Goal: Task Accomplishment & Management: Manage account settings

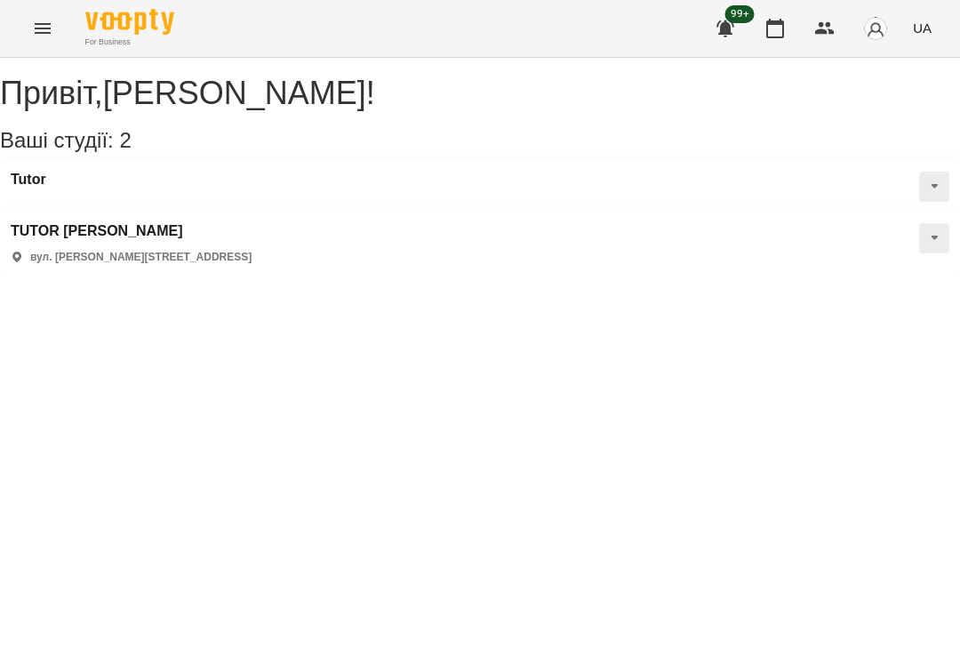
click at [46, 188] on h3 "Tutor" at bounding box center [29, 180] width 36 height 16
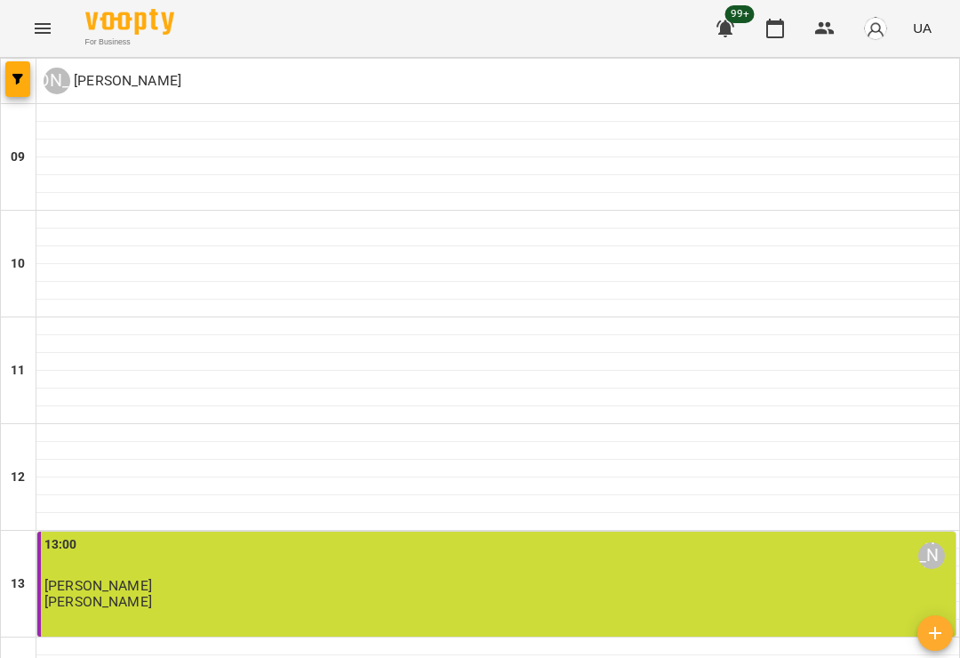
scroll to position [518, 0]
click at [51, 24] on icon "Menu" at bounding box center [42, 28] width 21 height 21
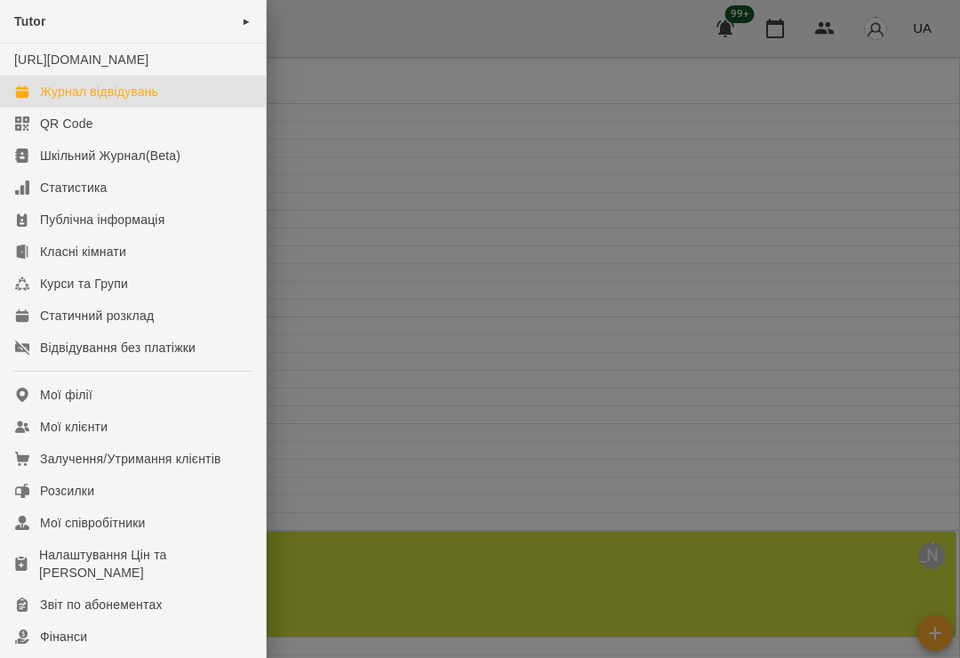
click at [92, 436] on div "Мої клієнти" at bounding box center [74, 427] width 68 height 18
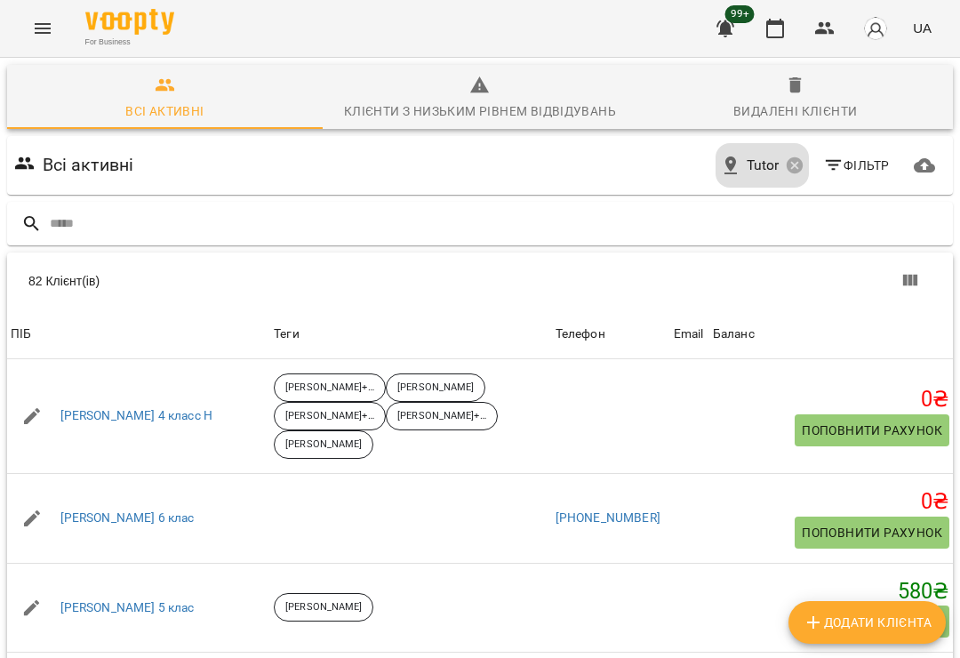
click at [397, 212] on input "text" at bounding box center [498, 223] width 896 height 29
type input "*****"
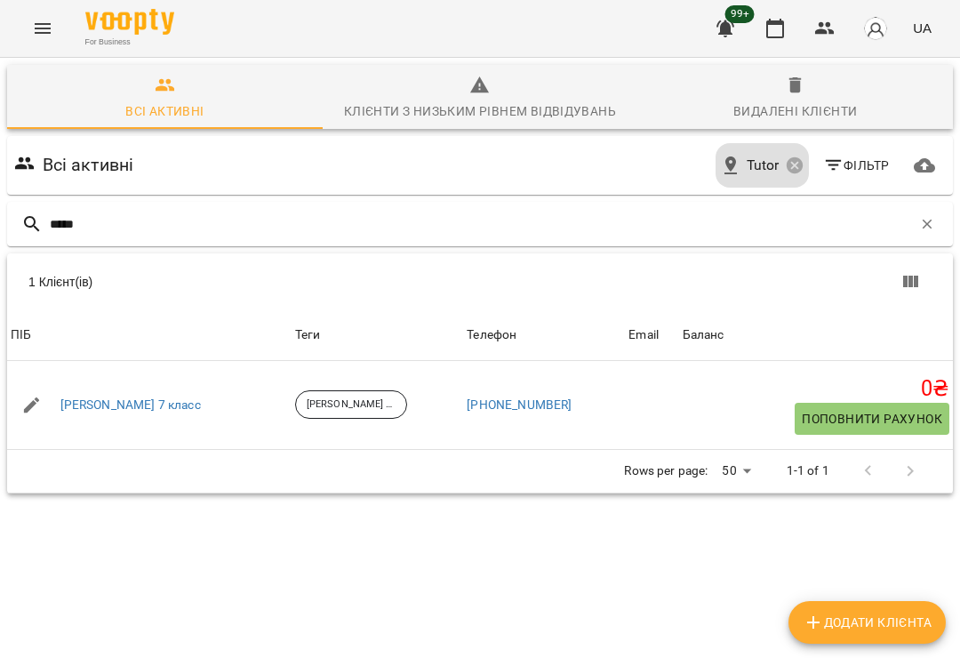
click at [140, 406] on link "[PERSON_NAME] 7 класс" at bounding box center [130, 405] width 140 height 18
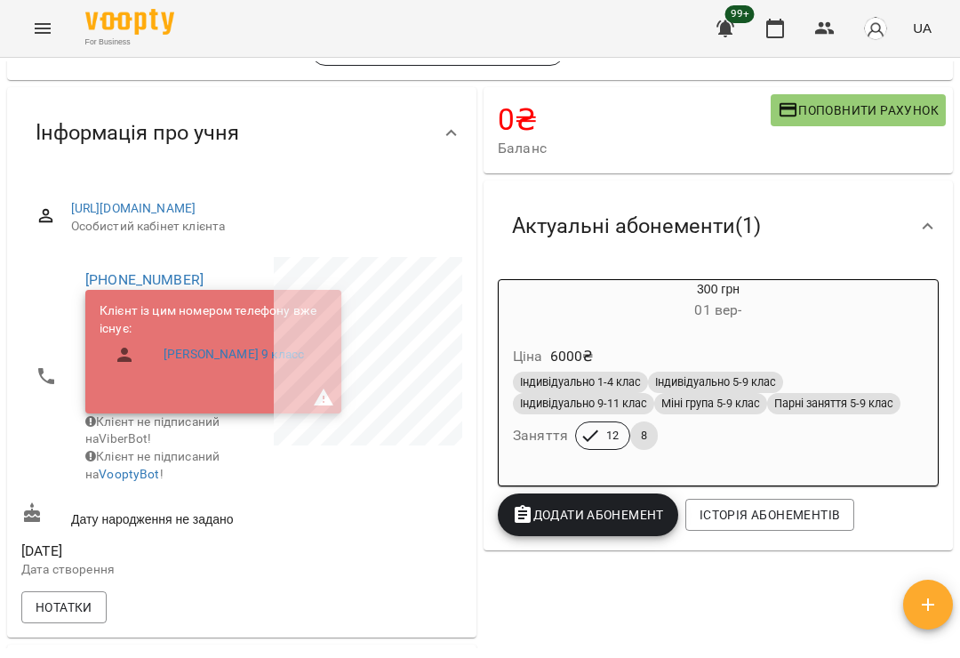
scroll to position [122, 0]
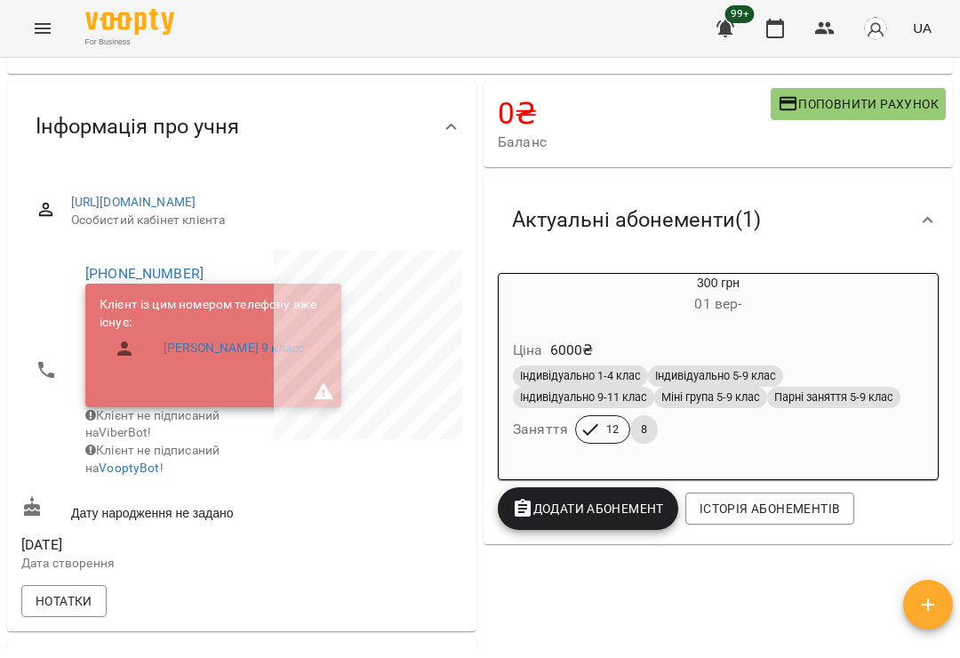
click at [215, 357] on link "[PERSON_NAME] 9 класс" at bounding box center [234, 349] width 140 height 18
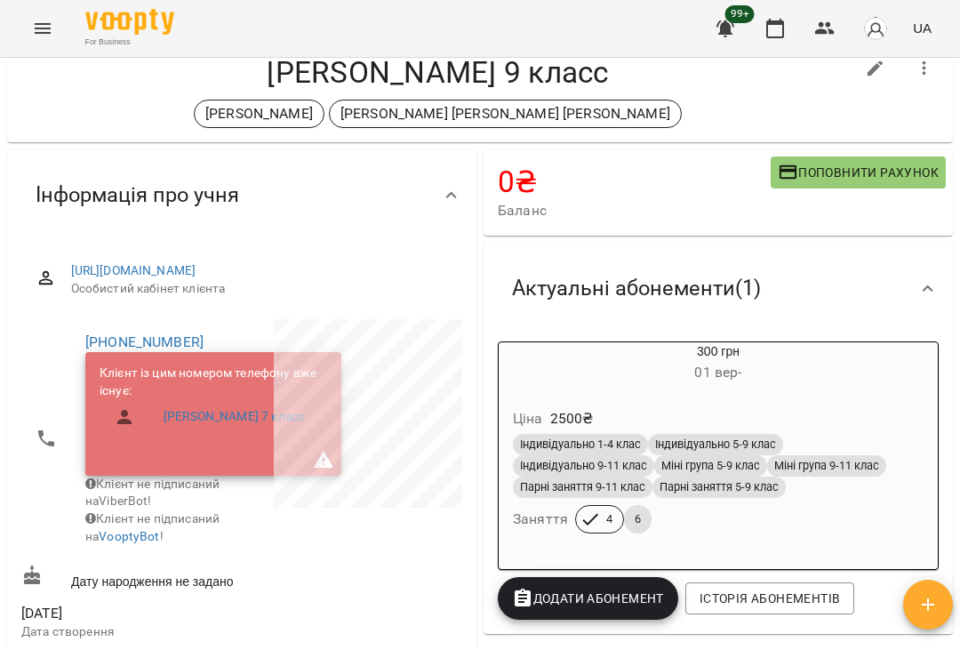
scroll to position [73, 0]
